Goal: Check status: Check status

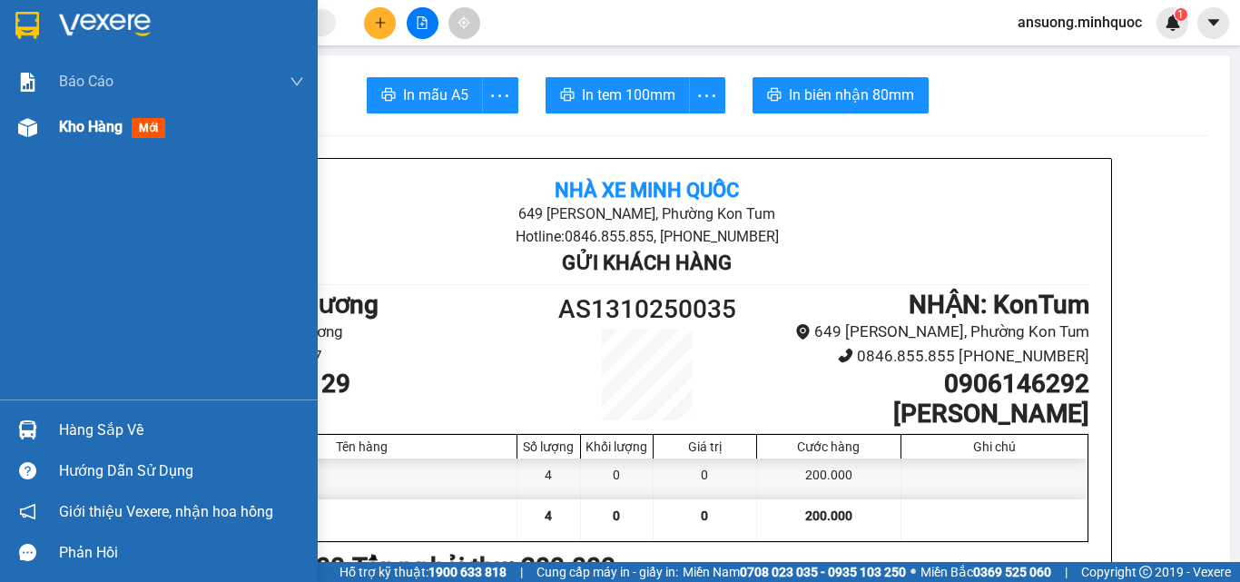
click at [19, 142] on div at bounding box center [28, 128] width 32 height 32
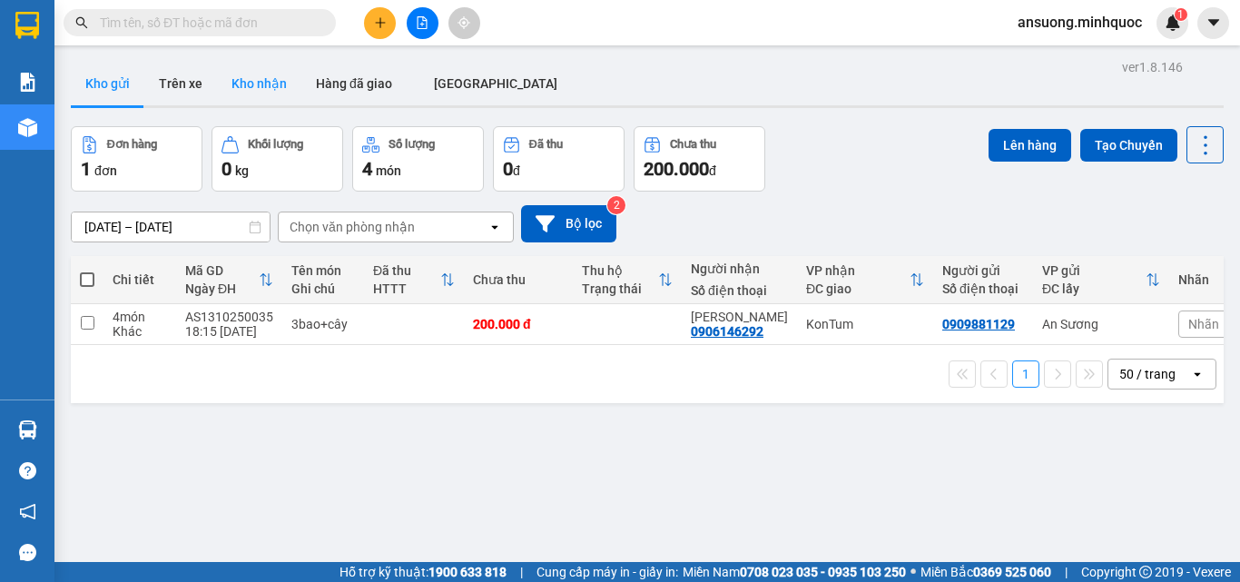
drag, startPoint x: 265, startPoint y: 111, endPoint x: 254, endPoint y: 98, distance: 16.7
click at [259, 106] on div "ver 1.8.146 Kho gửi Trên xe Kho nhận Hàng đã giao ĐÀ NẴNG Đơn hàng 1 đơn Khối l…" at bounding box center [648, 345] width 1168 height 582
click at [254, 97] on button "Kho nhận" at bounding box center [259, 84] width 84 height 44
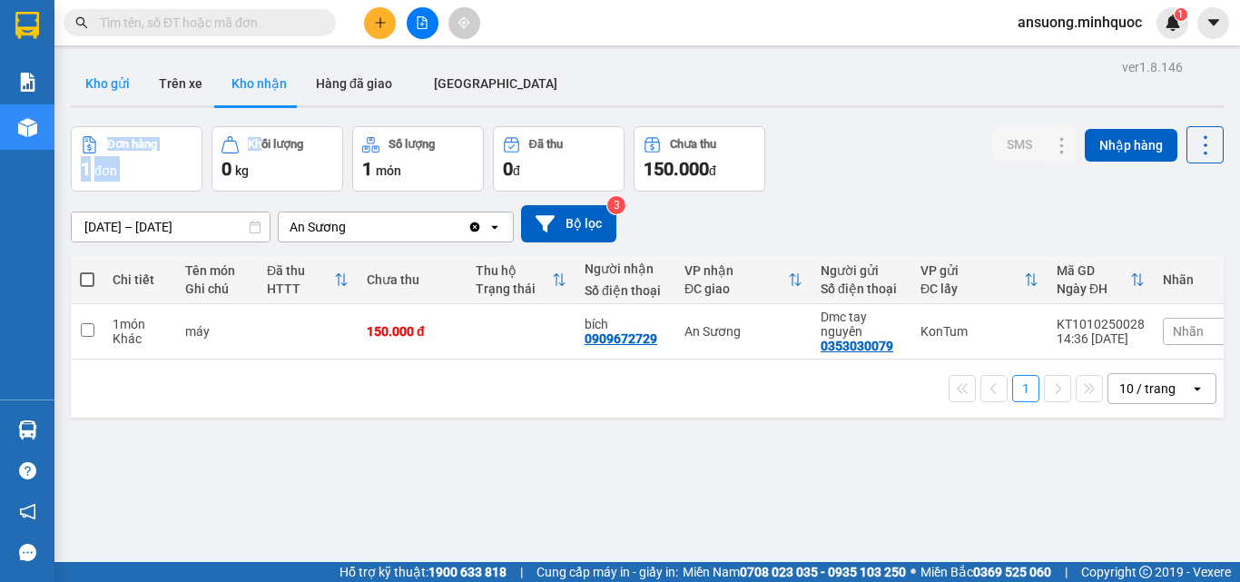
click at [80, 78] on button "Kho gửi" at bounding box center [108, 84] width 74 height 44
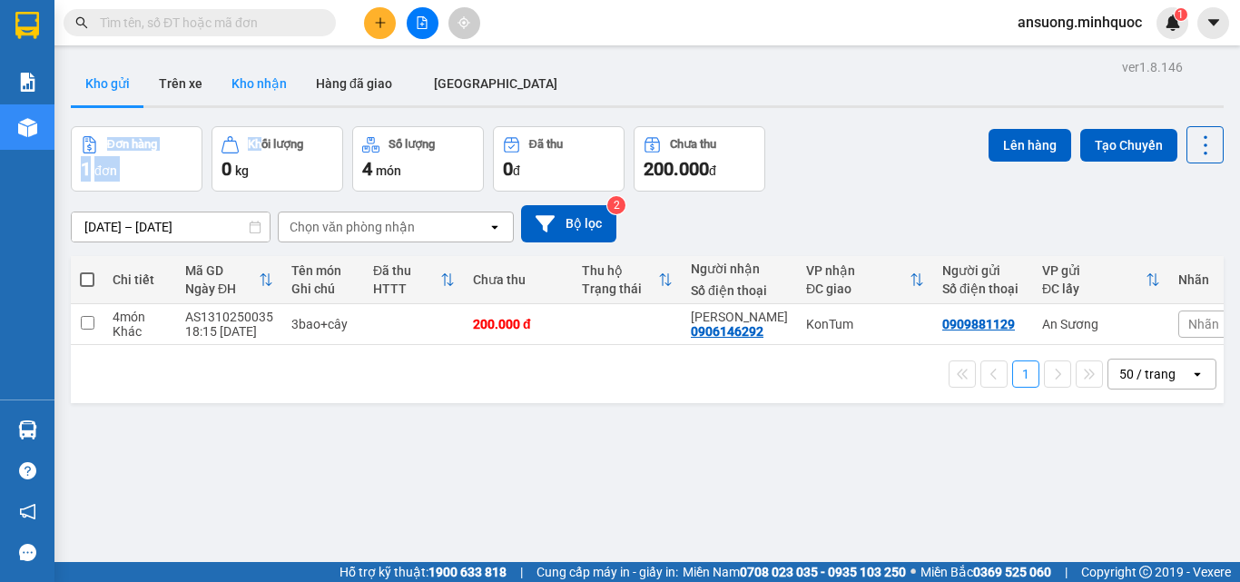
drag, startPoint x: 284, startPoint y: 67, endPoint x: 279, endPoint y: 78, distance: 12.2
click at [283, 68] on button "Kho nhận" at bounding box center [259, 84] width 84 height 44
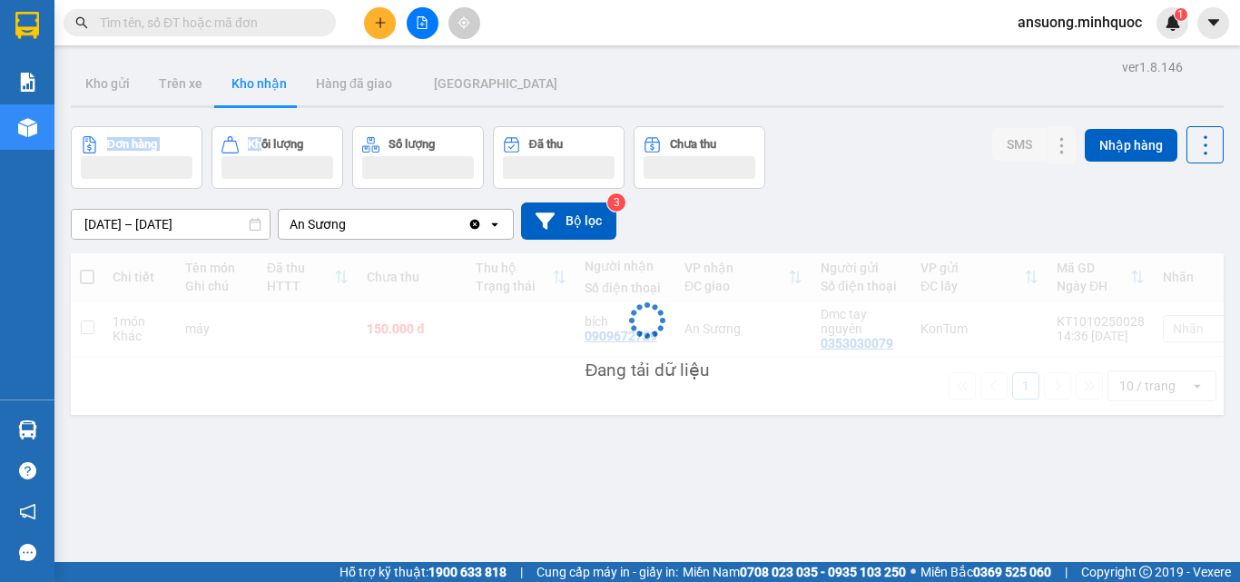
click at [273, 88] on button "Kho nhận" at bounding box center [259, 84] width 84 height 44
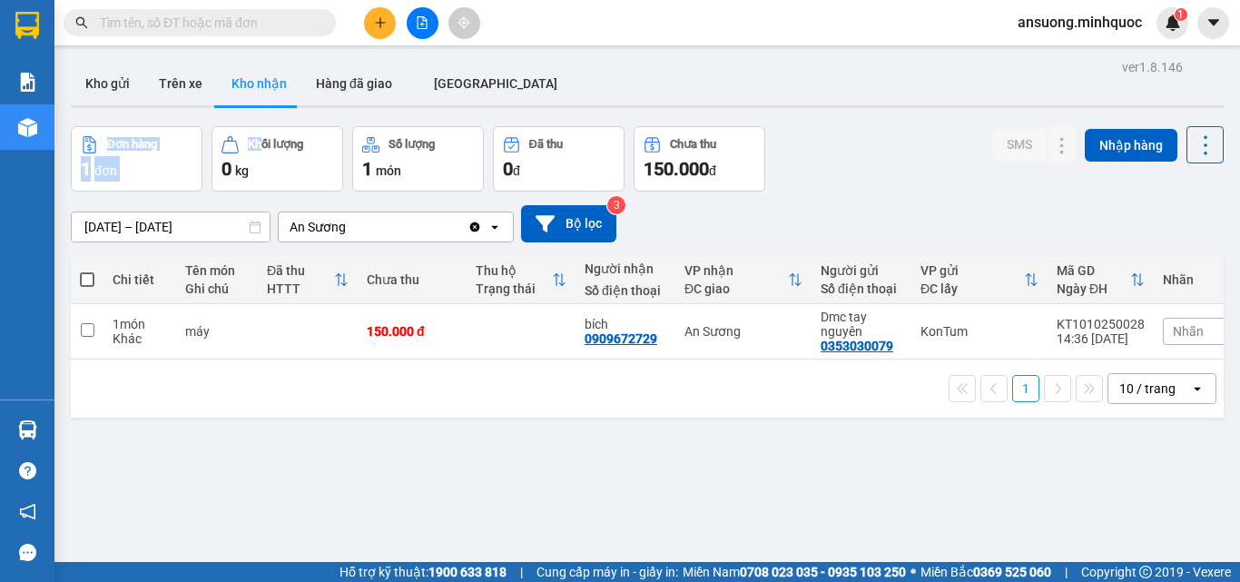
click at [1220, 390] on main "ver 1.8.146 Kho gửi Trên xe Kho nhận Hàng đã giao ĐÀ NẴNG Đơn hàng 1 đơn Khối l…" at bounding box center [620, 281] width 1240 height 562
click at [85, 118] on div "ver 1.8.146 Kho gửi Trên xe Kho nhận Hàng đã giao ĐÀ NẴNG Đơn hàng 1 đơn Khối l…" at bounding box center [648, 345] width 1168 height 582
click at [104, 87] on button "Kho gửi" at bounding box center [108, 84] width 74 height 44
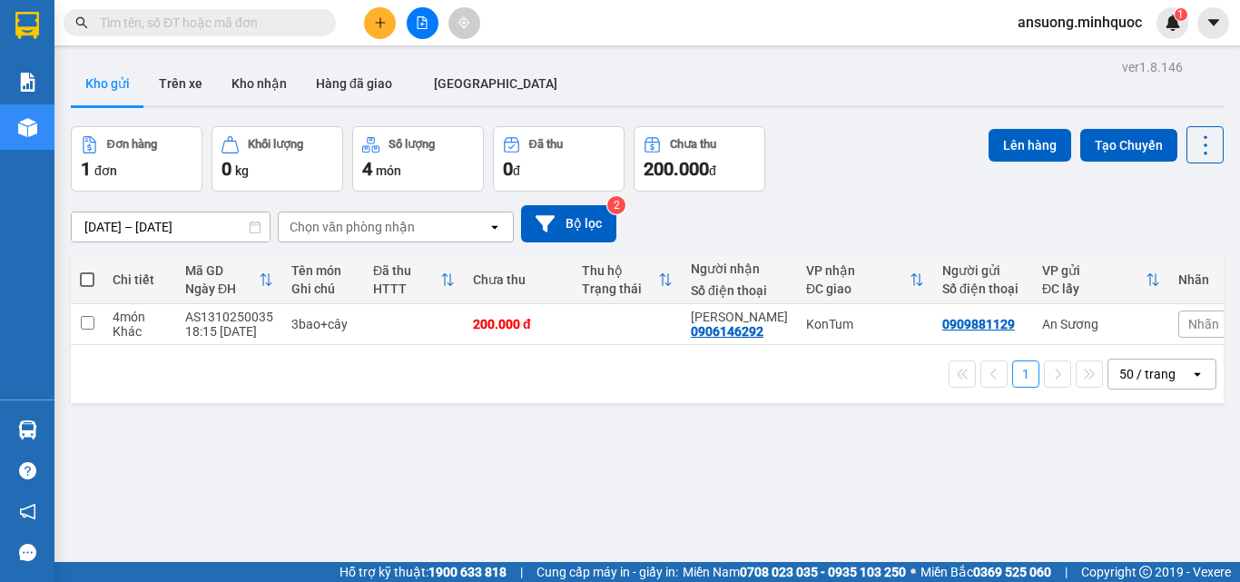
drag, startPoint x: 741, startPoint y: 98, endPoint x: 666, endPoint y: 92, distance: 74.7
click at [736, 99] on div "Kho gửi Trên [PERSON_NAME] nhận Hàng đã giao [GEOGRAPHIC_DATA]" at bounding box center [647, 86] width 1153 height 48
click at [249, 72] on button "Kho nhận" at bounding box center [259, 84] width 84 height 44
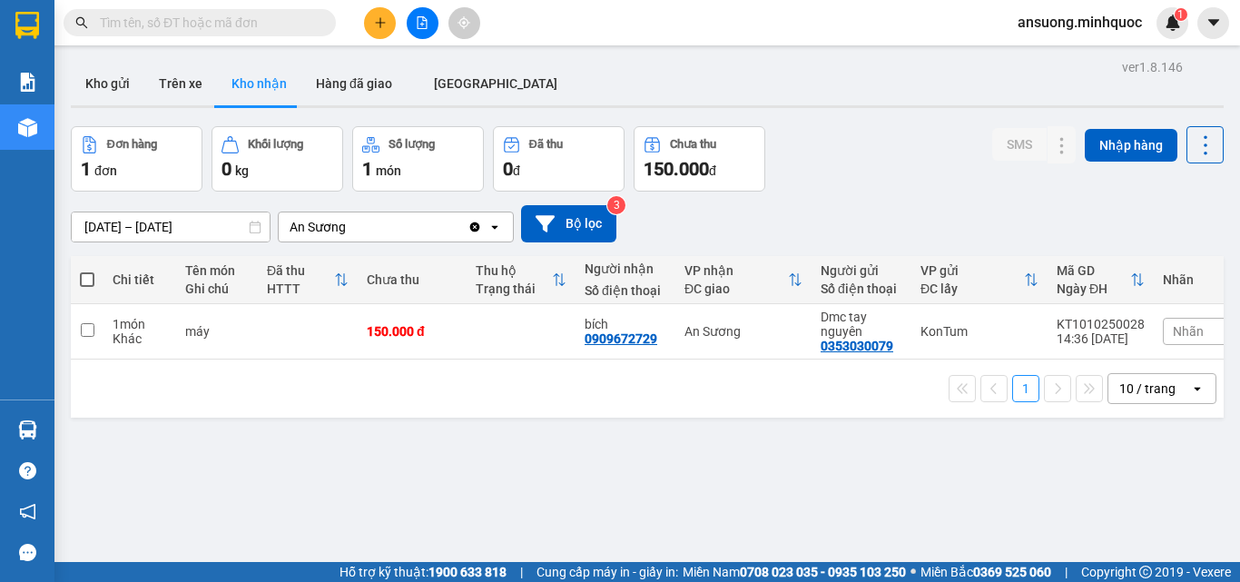
click at [427, 25] on icon "file-add" at bounding box center [423, 22] width 10 height 13
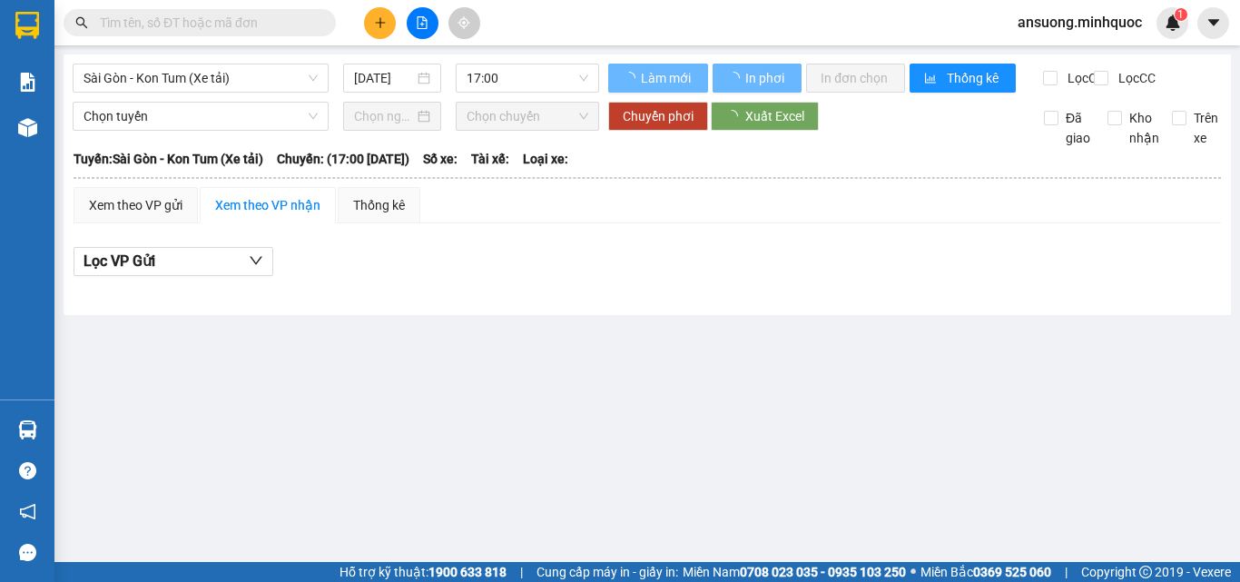
click at [143, 74] on span "Sài Gòn - Kon Tum (Xe tải)" at bounding box center [201, 77] width 234 height 27
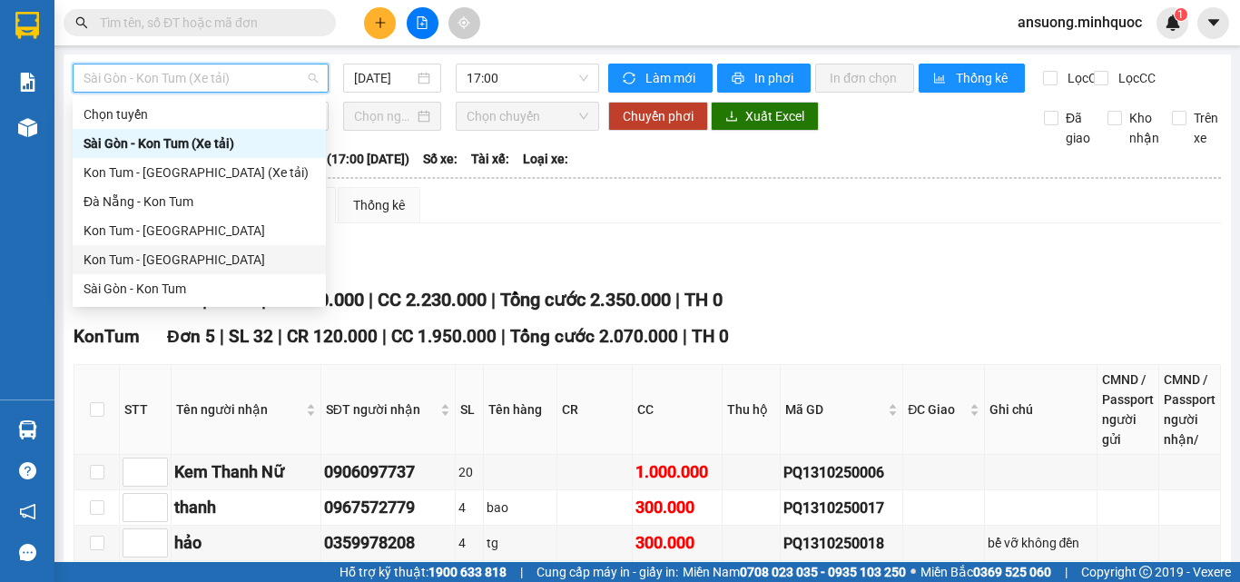
drag, startPoint x: 122, startPoint y: 260, endPoint x: 131, endPoint y: 257, distance: 9.5
click at [131, 257] on div "Kon Tum - [GEOGRAPHIC_DATA]" at bounding box center [200, 260] width 232 height 20
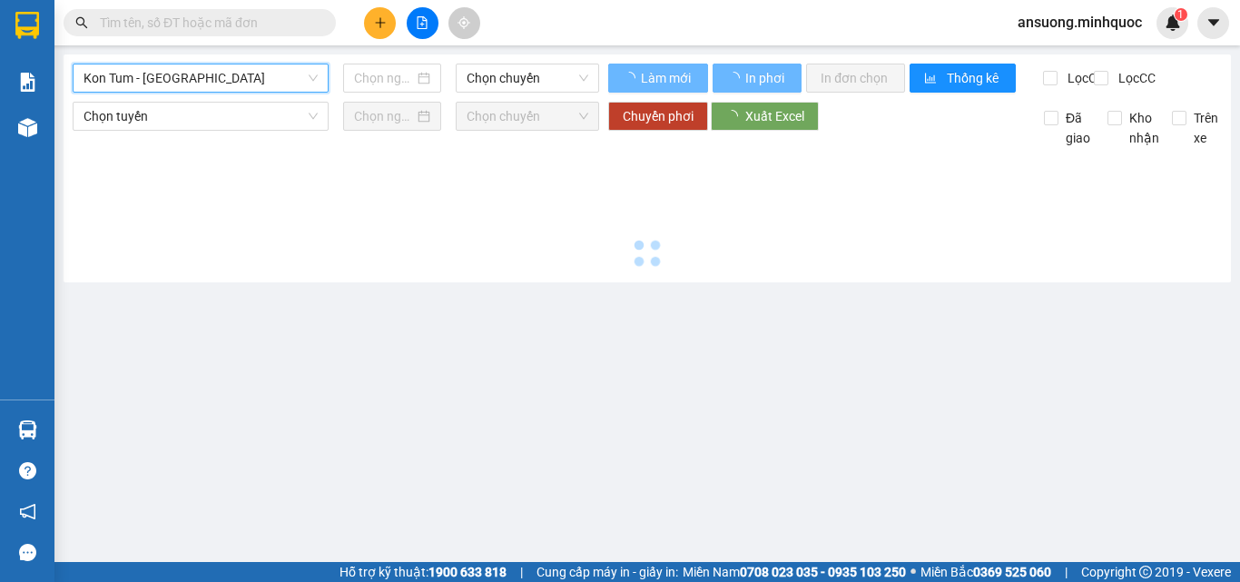
type input "[DATE]"
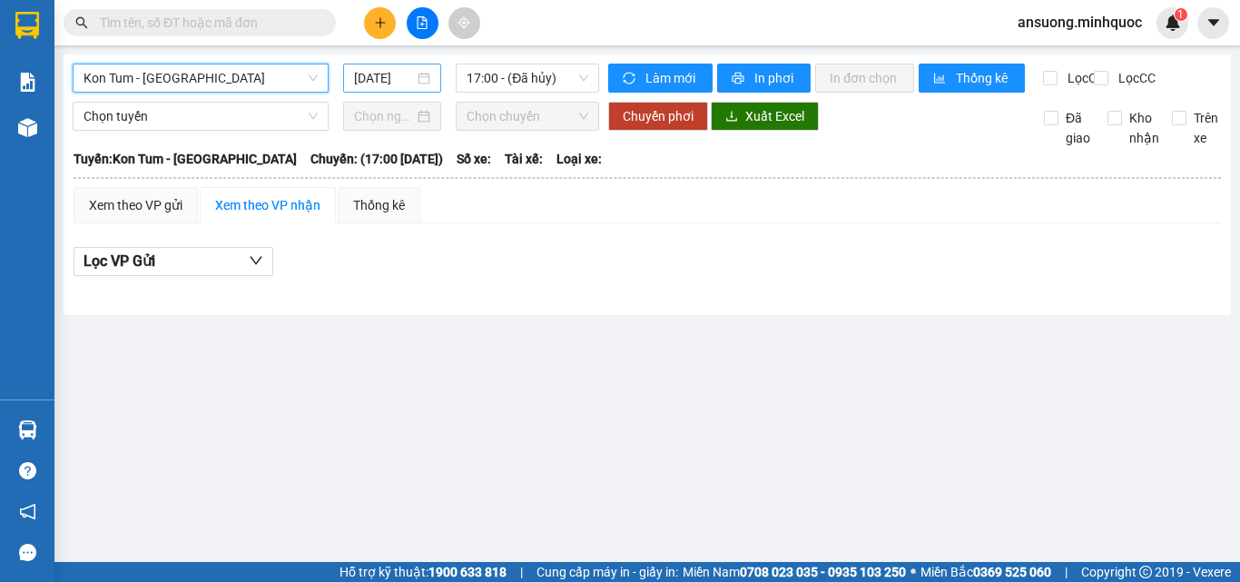
click at [397, 69] on input "[DATE]" at bounding box center [384, 78] width 60 height 20
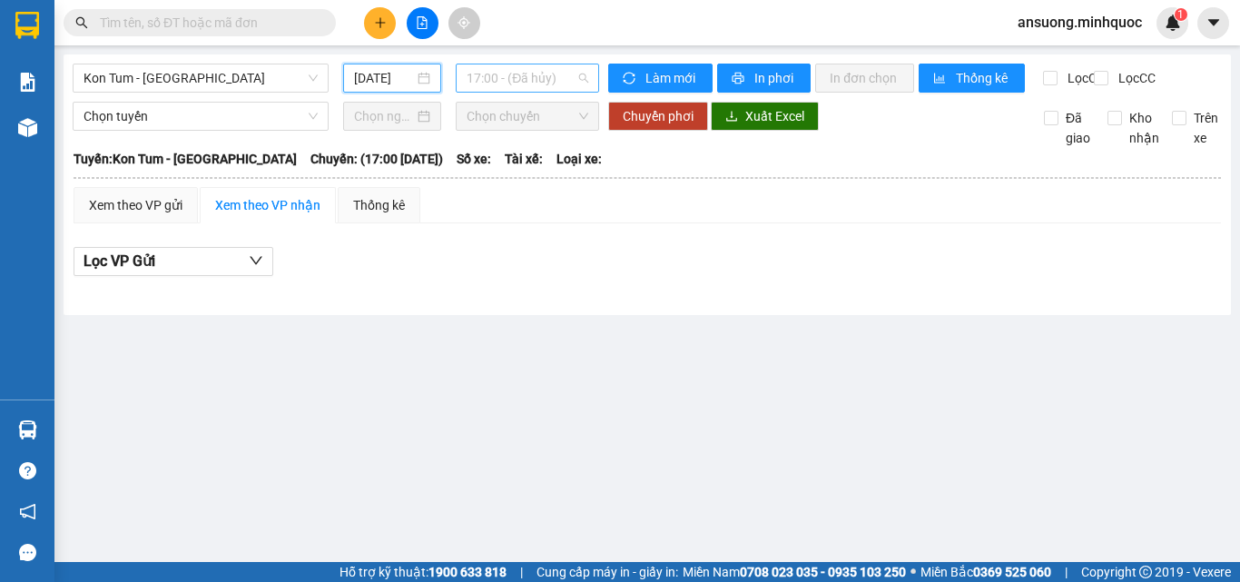
click at [517, 70] on span "17:00 - (Đã hủy)" at bounding box center [528, 77] width 122 height 27
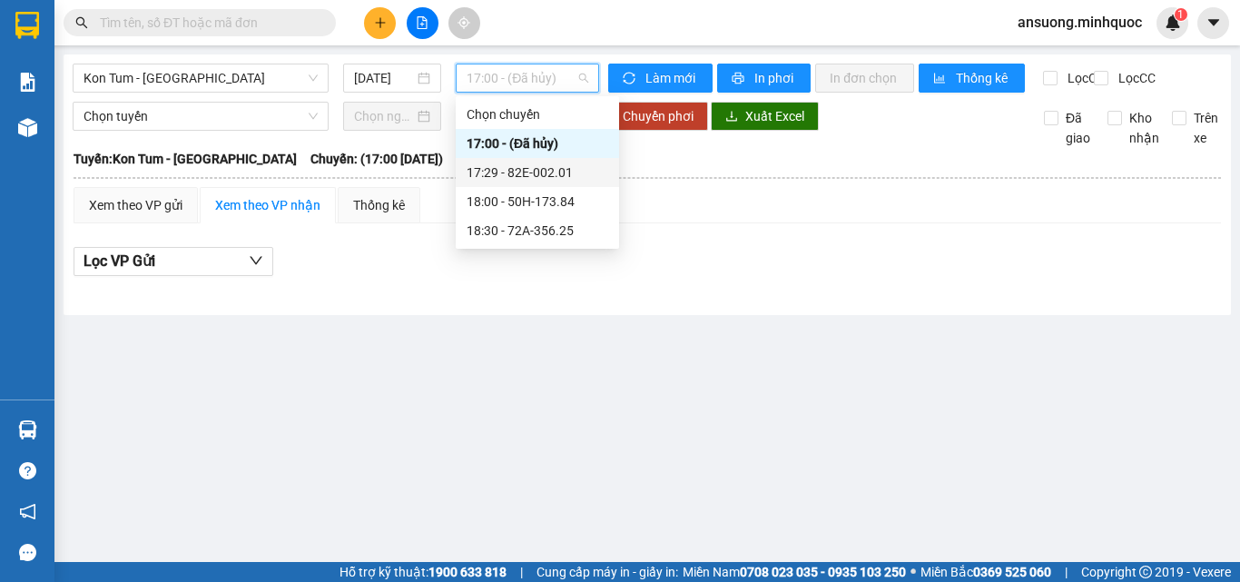
click at [571, 164] on div "17:29 - 82E-002.01" at bounding box center [538, 173] width 142 height 20
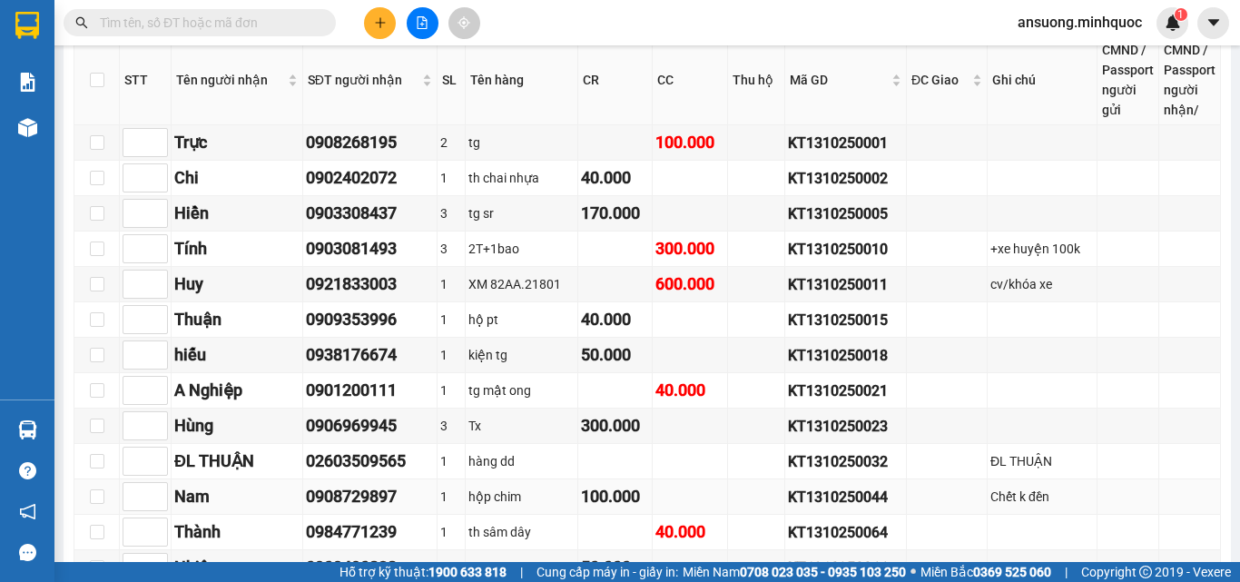
scroll to position [316, 0]
